Goal: Information Seeking & Learning: Learn about a topic

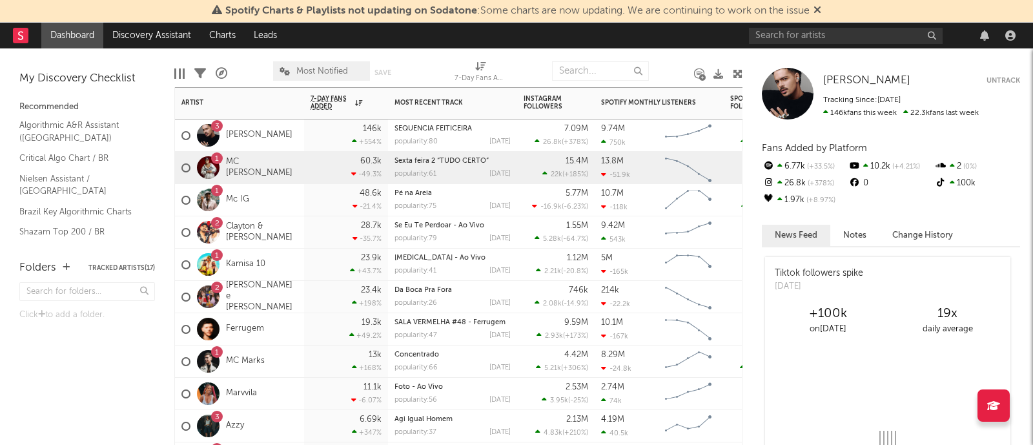
click at [292, 166] on div "1 MC [PERSON_NAME]" at bounding box center [239, 168] width 129 height 32
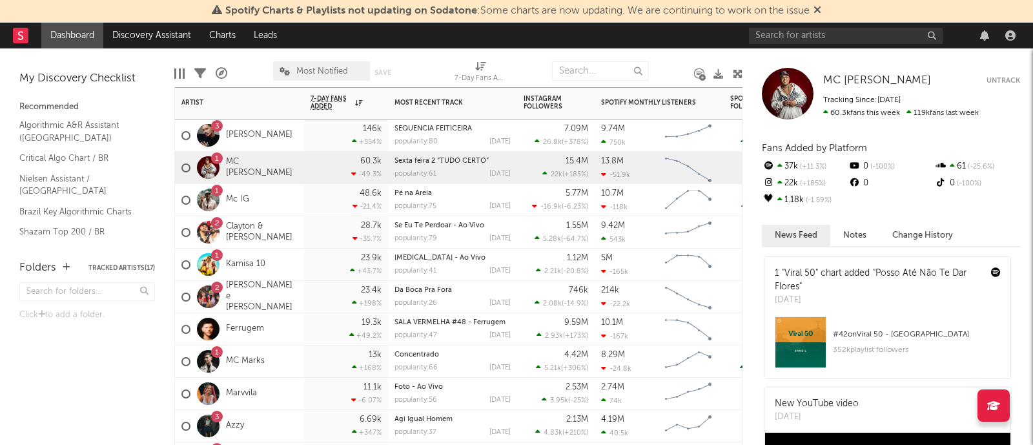
click at [283, 198] on div "1 Mc IG" at bounding box center [239, 200] width 129 height 32
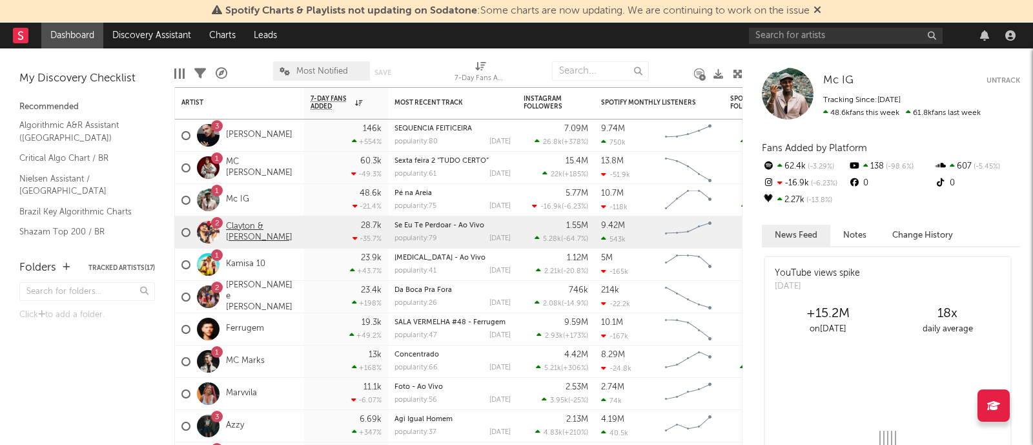
click at [254, 233] on link "Clayton & [PERSON_NAME]" at bounding box center [262, 232] width 72 height 22
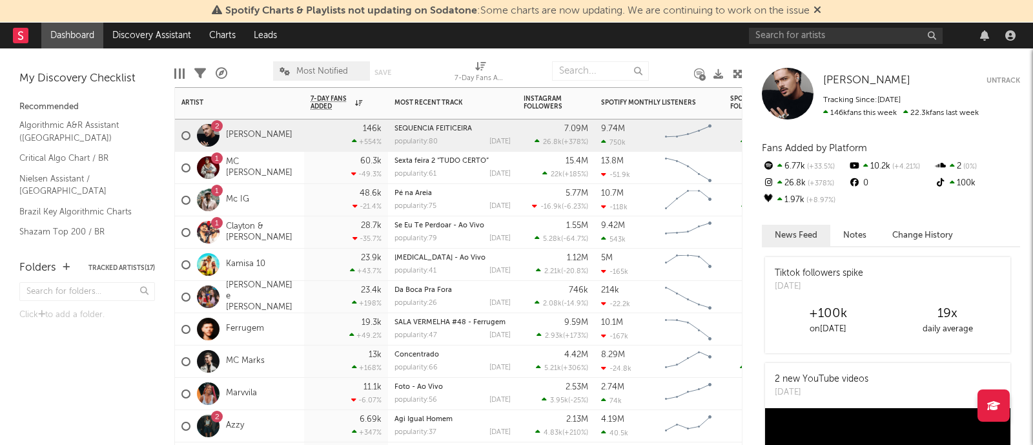
click at [276, 172] on div "1 MC Ryan SP" at bounding box center [239, 168] width 129 height 32
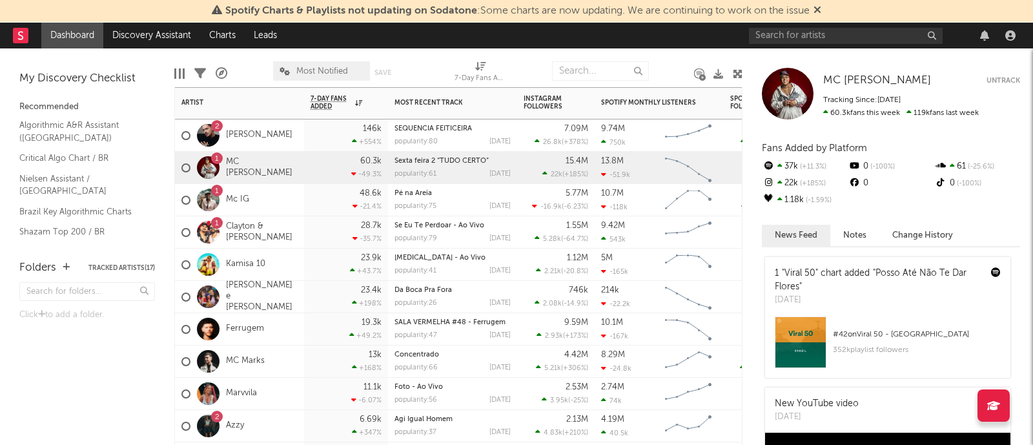
click at [278, 199] on div "1 Mc IG" at bounding box center [239, 200] width 129 height 32
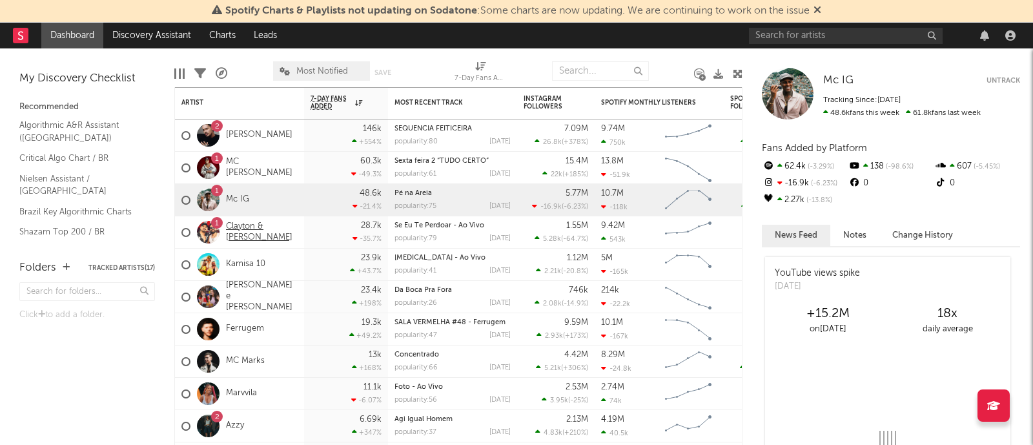
click at [285, 232] on link "Clayton & Romário" at bounding box center [262, 232] width 72 height 22
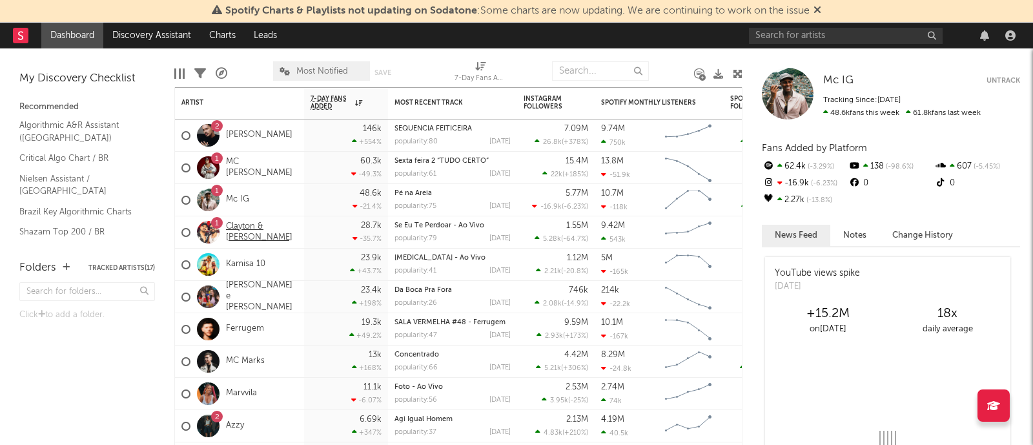
select select "6m"
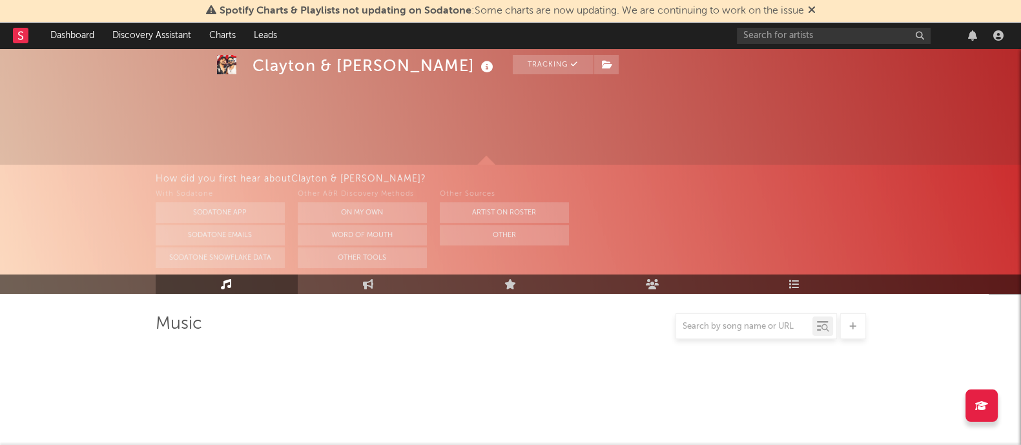
select select "6m"
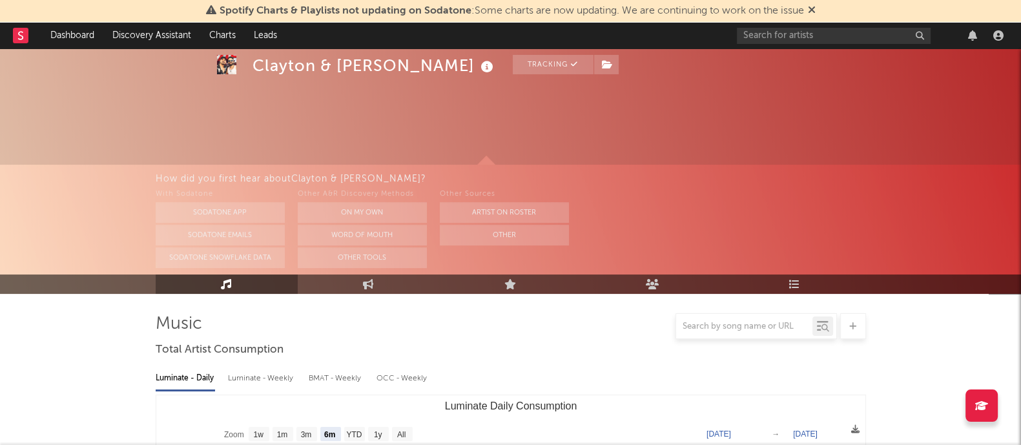
scroll to position [242, 0]
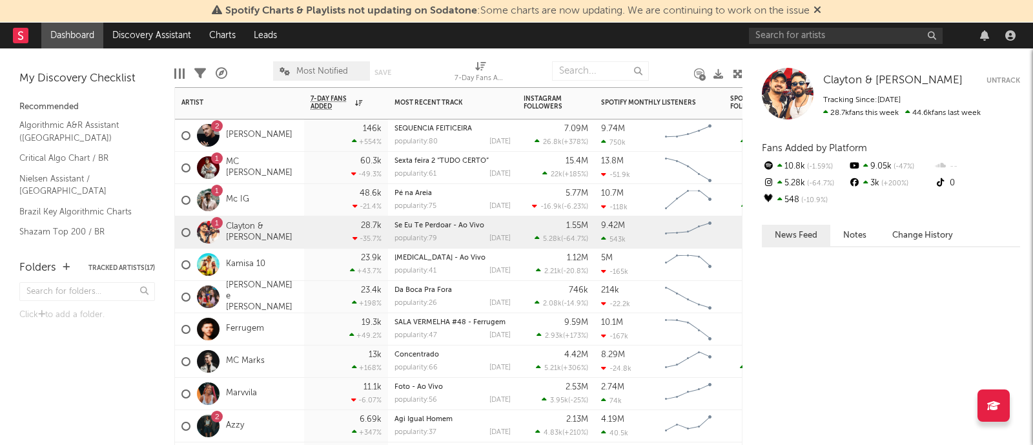
click at [336, 238] on div "28.7k -35.7 %" at bounding box center [346, 232] width 71 height 32
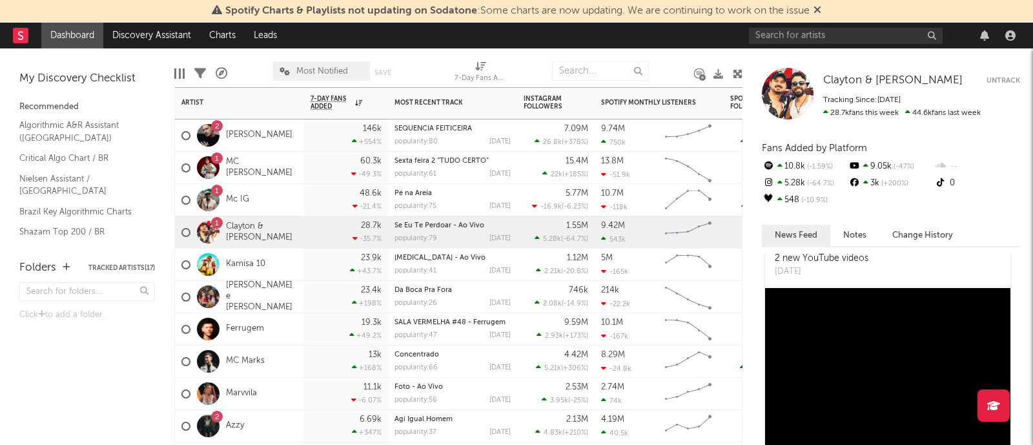
scroll to position [564, 0]
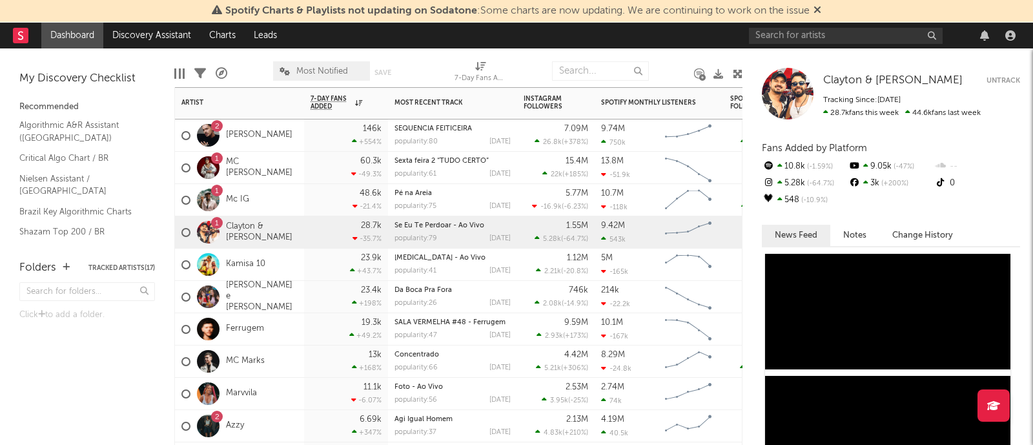
click at [296, 265] on div "Kamisa 10" at bounding box center [239, 265] width 129 height 32
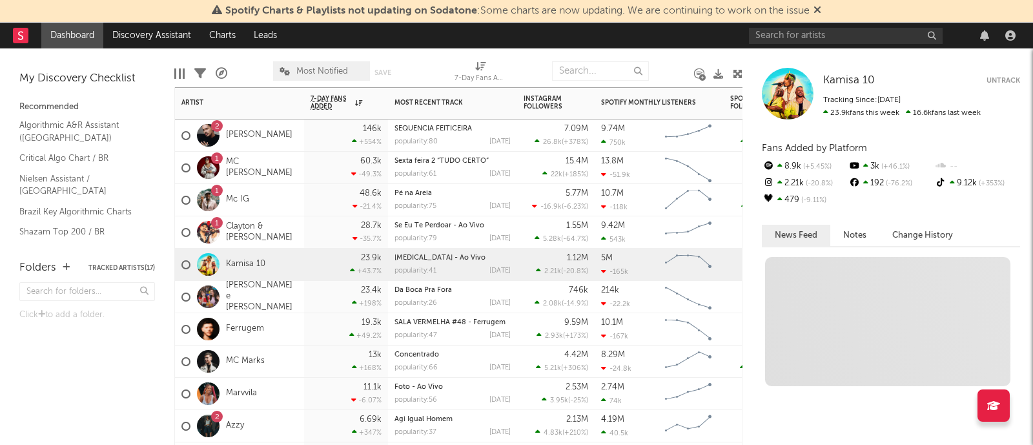
scroll to position [0, 0]
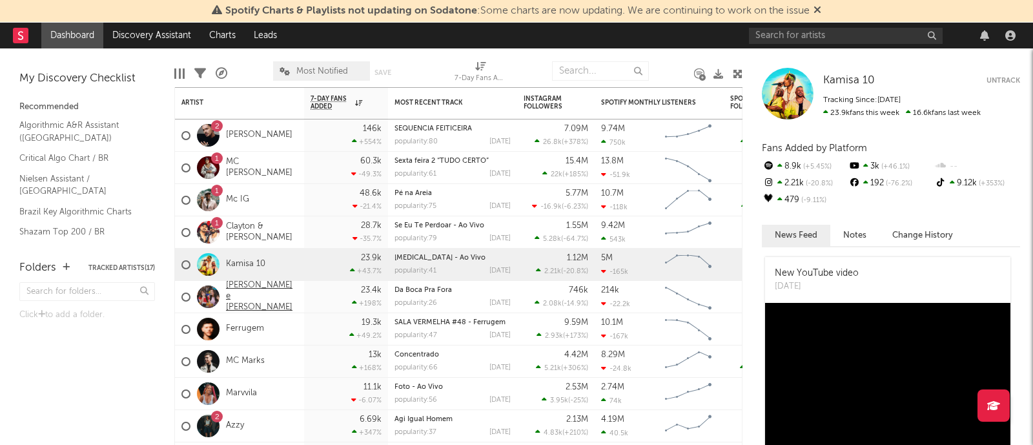
click at [292, 298] on link "Jennifer e Stephany" at bounding box center [262, 296] width 72 height 33
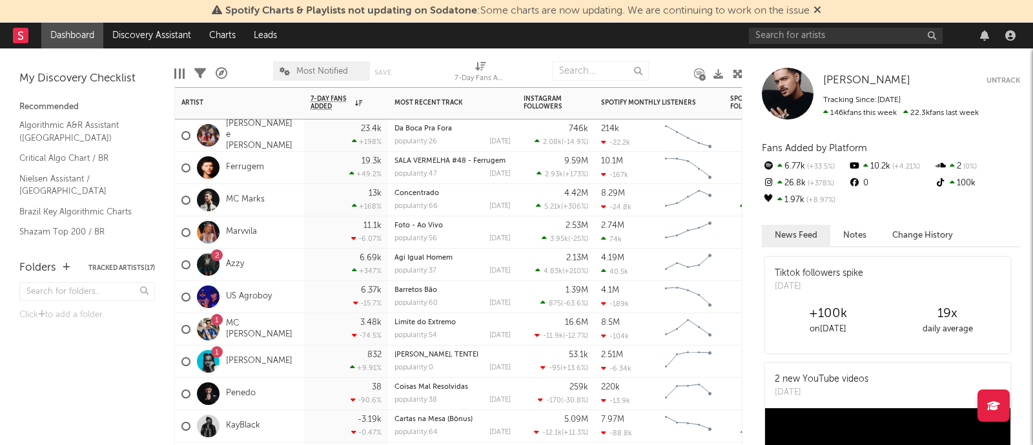
click at [313, 266] on div "6.69k +347 %" at bounding box center [346, 265] width 71 height 32
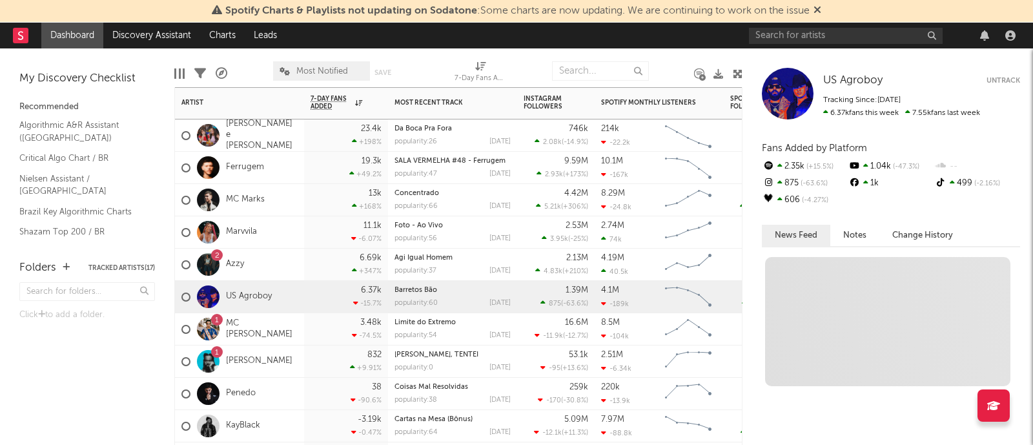
click at [337, 300] on div "6.37k -15.7 %" at bounding box center [346, 297] width 71 height 32
click at [331, 323] on div "3.48k -74.5 %" at bounding box center [346, 329] width 71 height 32
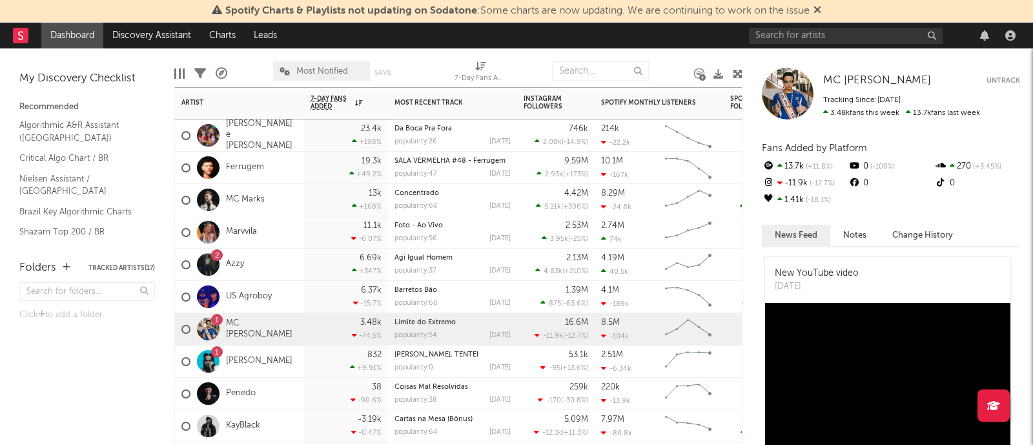
click at [322, 352] on div "832 +9.91 %" at bounding box center [346, 361] width 71 height 32
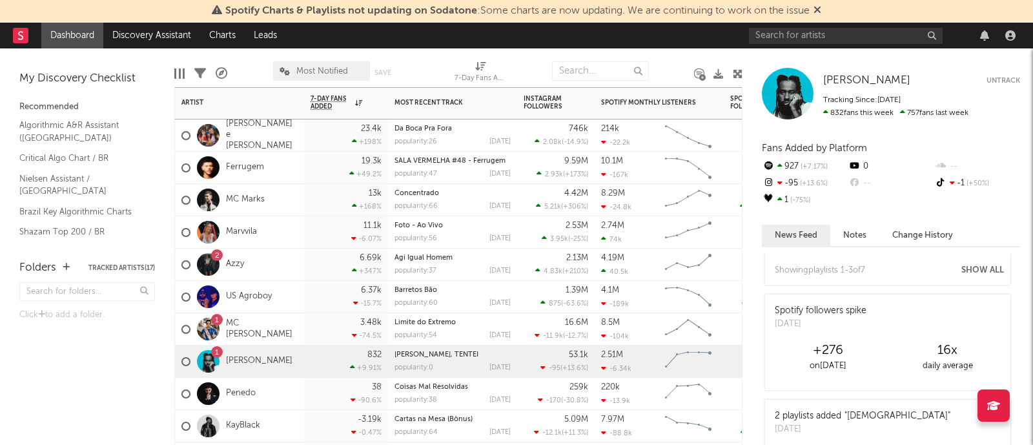
scroll to position [726, 0]
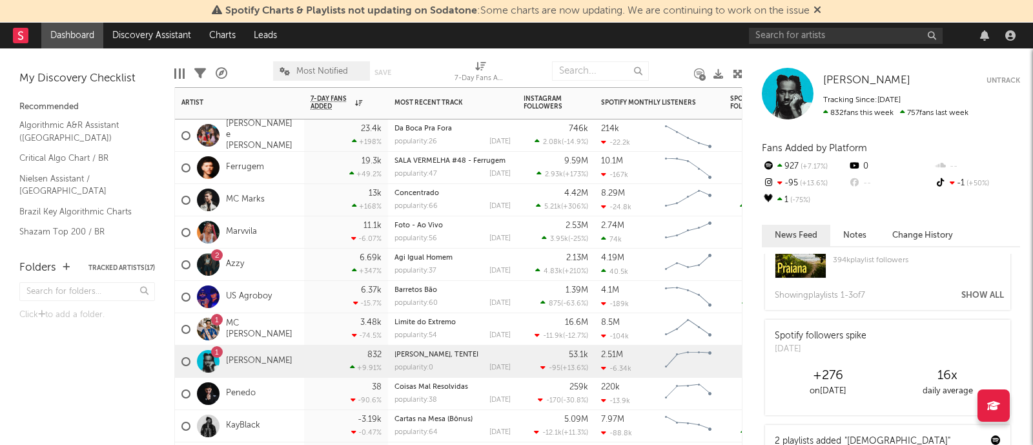
click at [289, 392] on div "Penedo" at bounding box center [239, 394] width 129 height 32
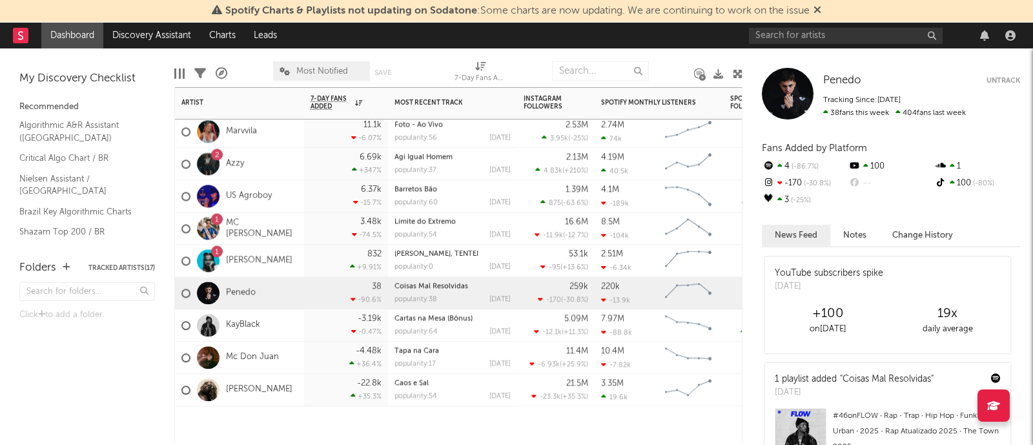
click at [289, 318] on div "KayBlack" at bounding box center [239, 325] width 129 height 32
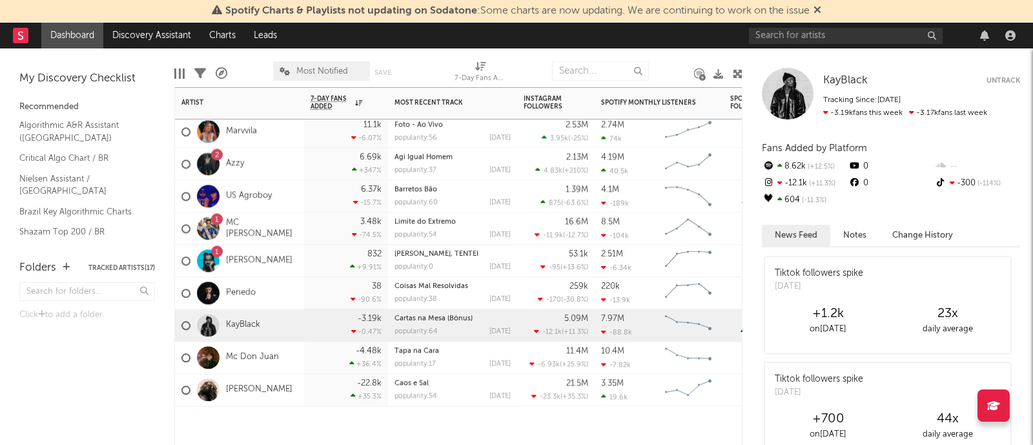
click at [310, 356] on div "-4.48k +36.4 %" at bounding box center [346, 358] width 84 height 32
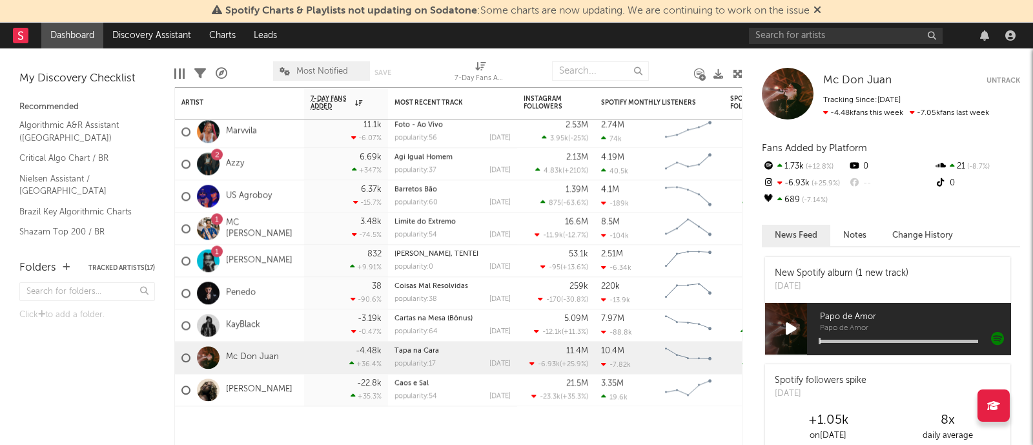
click at [821, 15] on icon at bounding box center [818, 10] width 8 height 10
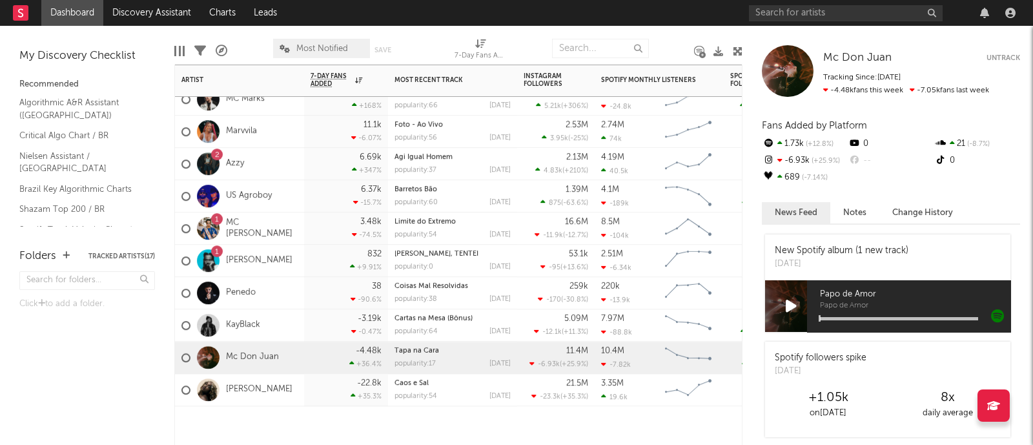
click at [251, 404] on div "IZA" at bounding box center [239, 390] width 129 height 32
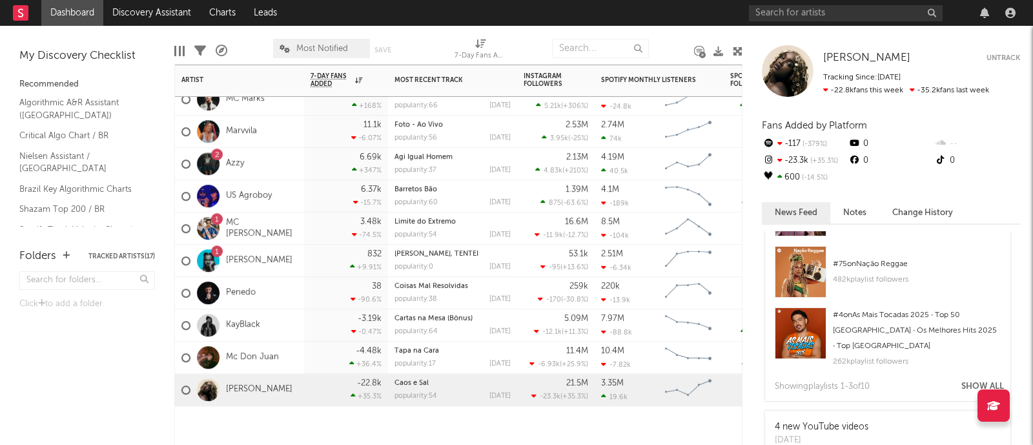
scroll to position [564, 0]
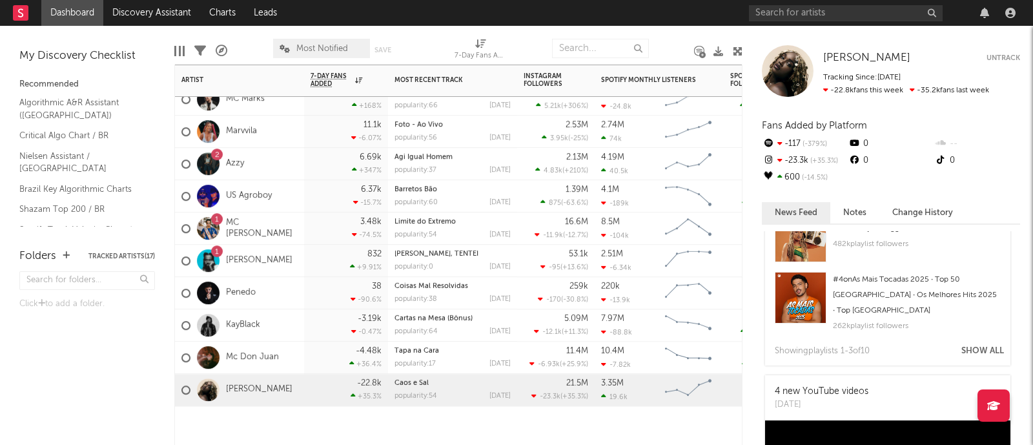
click at [968, 347] on button "Show All" at bounding box center [982, 351] width 43 height 8
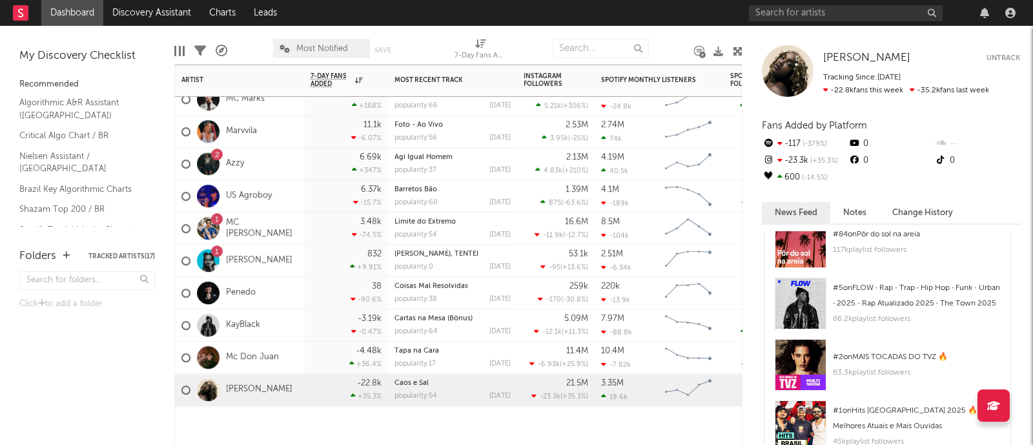
scroll to position [726, 0]
